Goal: Transaction & Acquisition: Download file/media

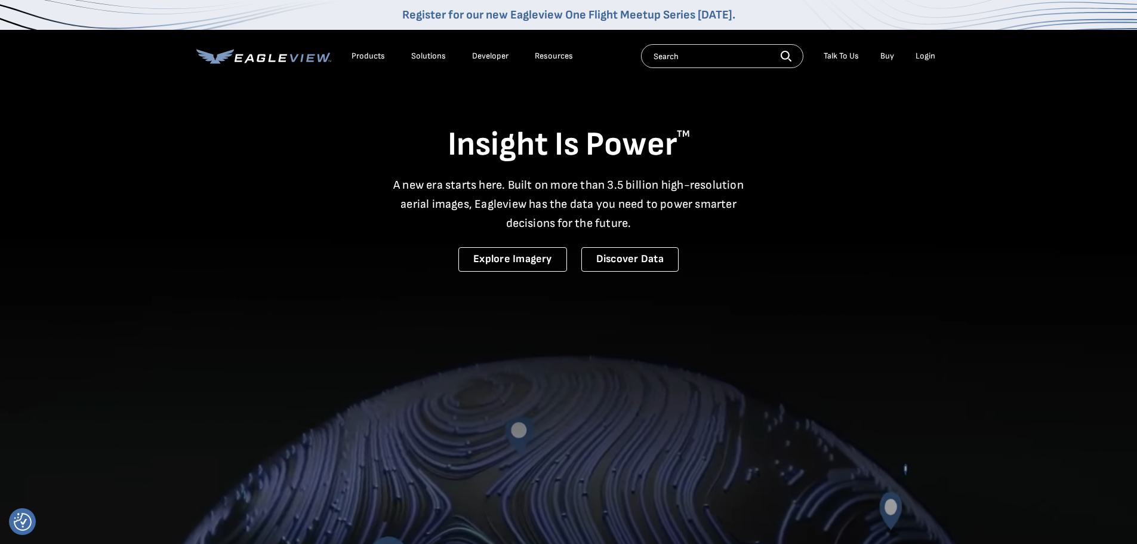
click at [562, 134] on h1 "Insight Is Power TM" at bounding box center [568, 145] width 745 height 42
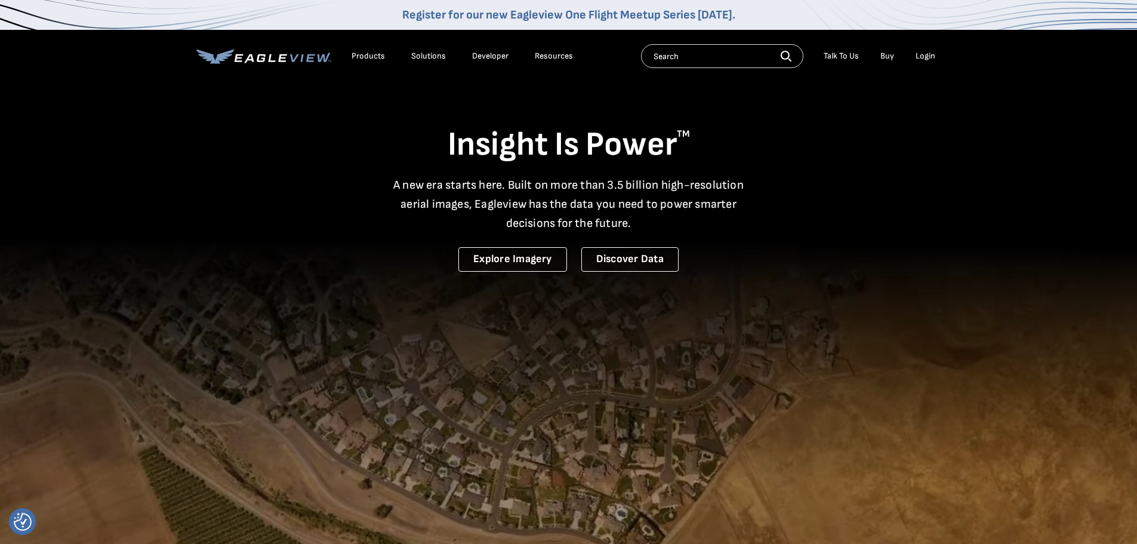
click at [562, 53] on div "Login" at bounding box center [926, 56] width 20 height 11
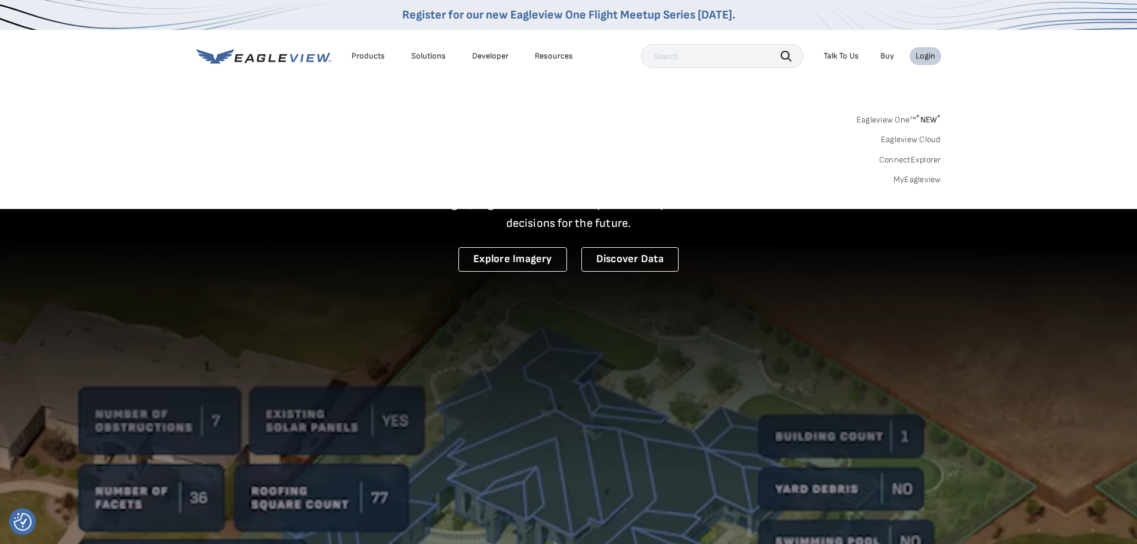
click at [562, 179] on link "MyEagleview" at bounding box center [918, 179] width 48 height 11
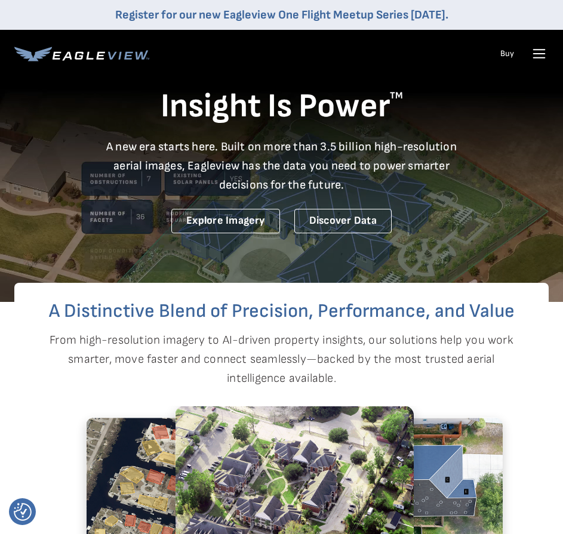
click at [543, 51] on icon at bounding box center [539, 53] width 19 height 19
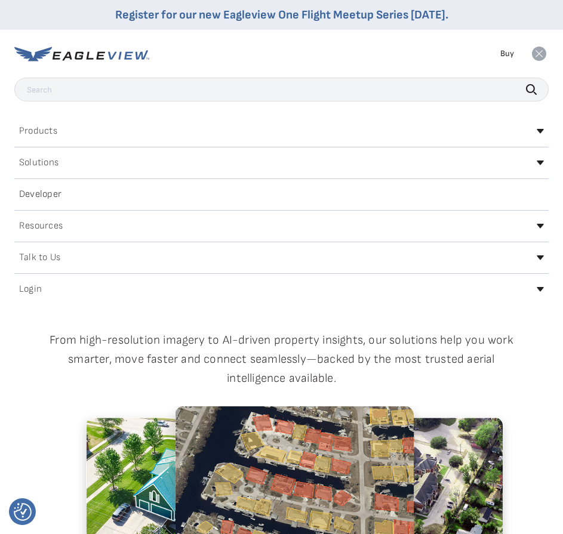
click at [32, 287] on h2 "Login" at bounding box center [30, 290] width 23 height 10
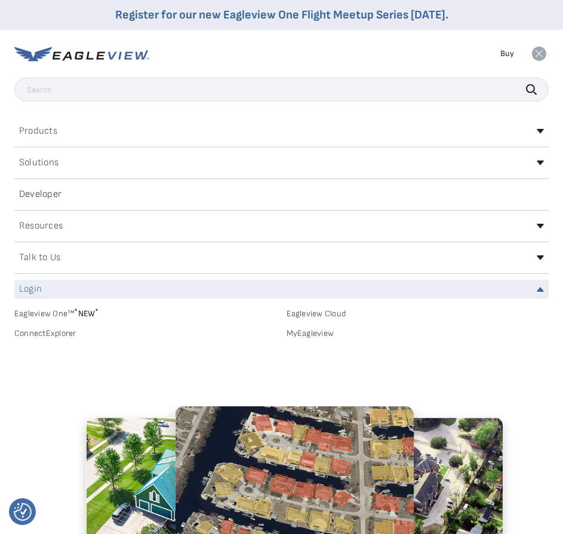
click at [318, 333] on link "MyEagleview" at bounding box center [418, 333] width 263 height 11
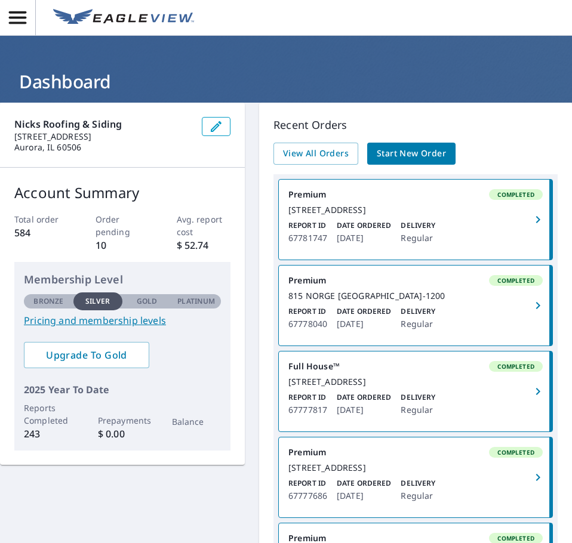
click at [343, 302] on div "815 NORGE PKWY FOX RIVER GROVE, IL 60021-1200" at bounding box center [415, 296] width 254 height 11
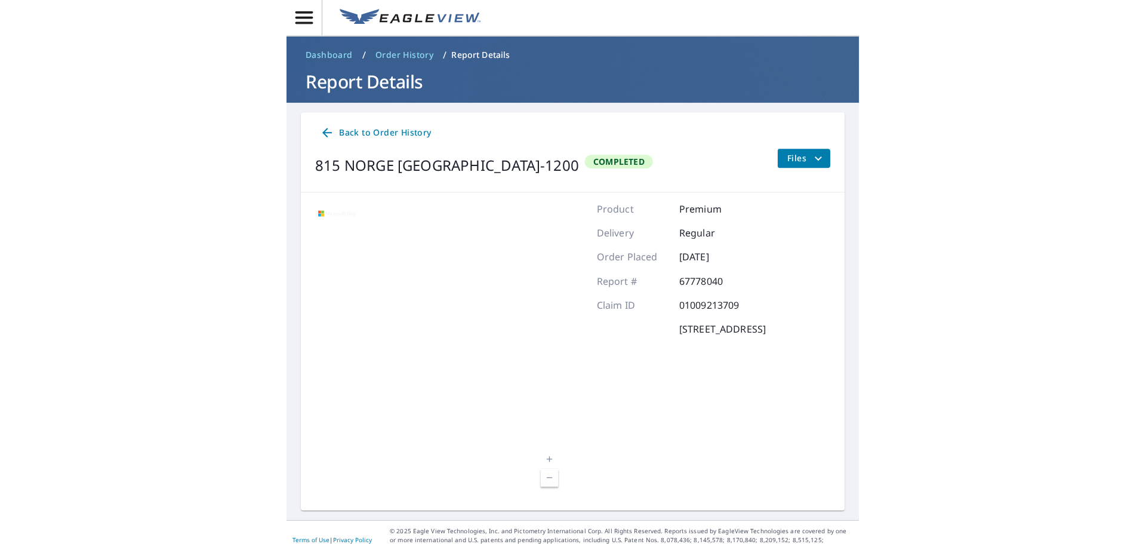
scroll to position [16, 0]
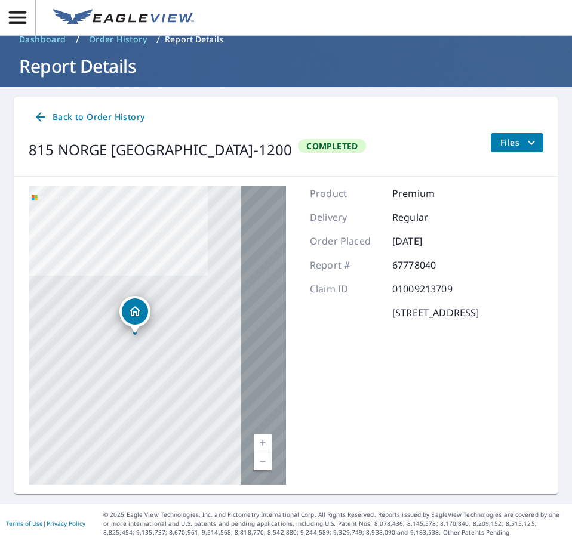
click at [507, 144] on span "Files" at bounding box center [519, 143] width 38 height 14
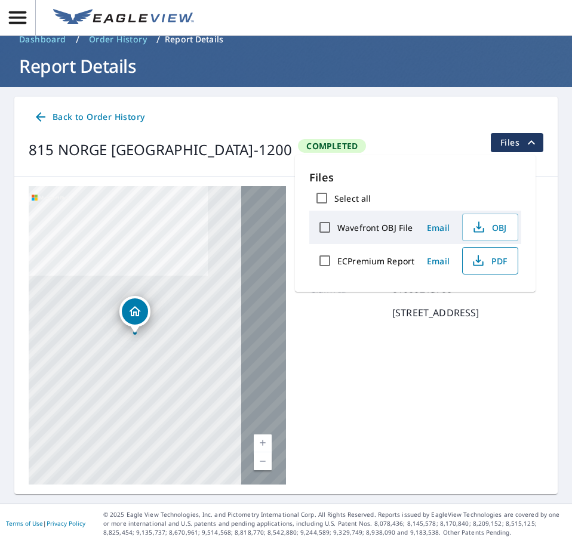
click at [499, 256] on span "PDF" at bounding box center [489, 261] width 38 height 14
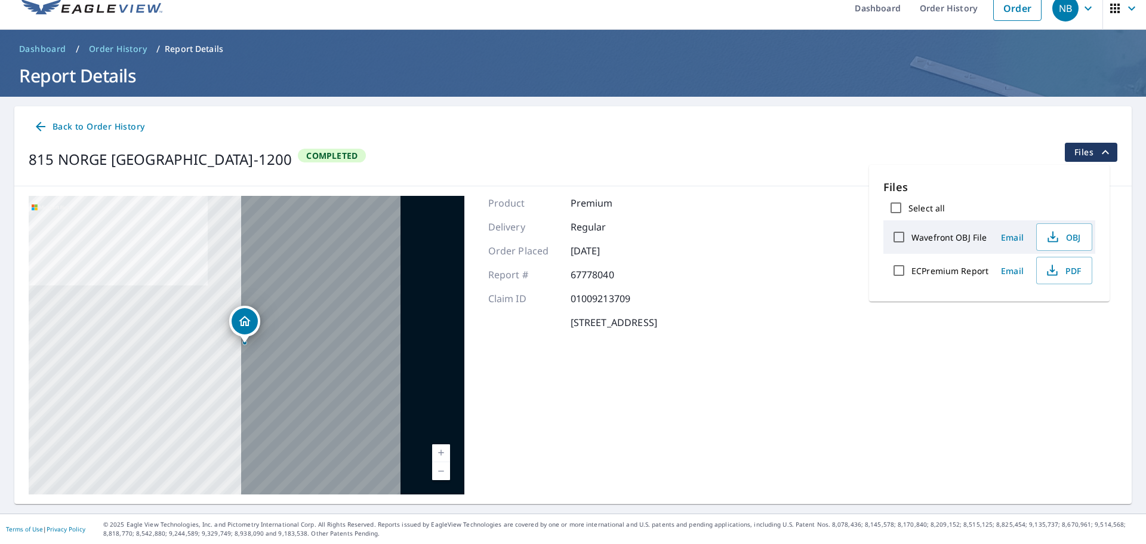
scroll to position [14, 0]
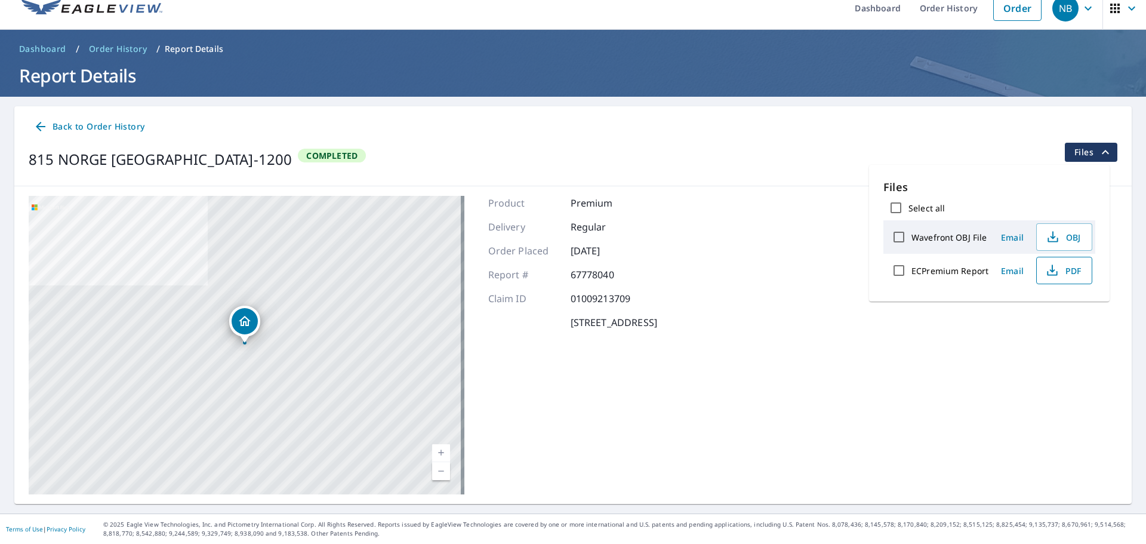
click at [571, 272] on icon "button" at bounding box center [1052, 270] width 14 height 14
